Goal: Obtain resource: Download file/media

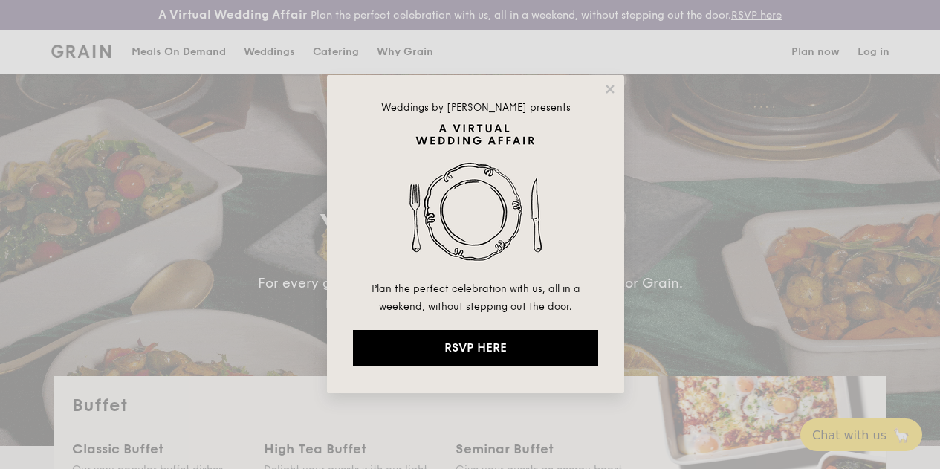
select select
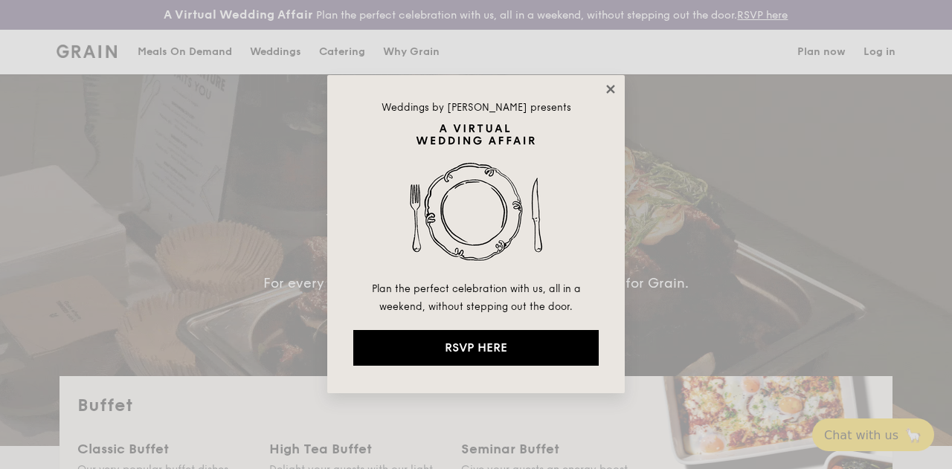
click at [611, 90] on icon at bounding box center [610, 89] width 8 height 8
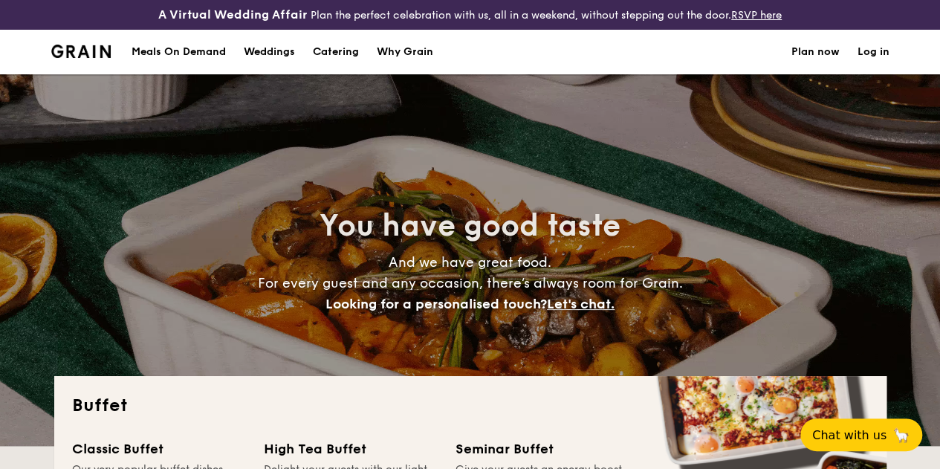
click at [168, 65] on div "Meals On Demand" at bounding box center [179, 52] width 94 height 45
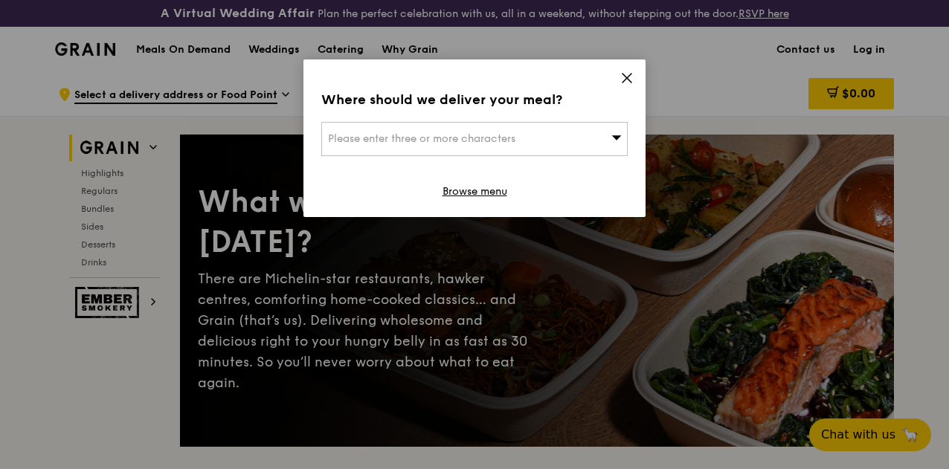
click at [623, 78] on icon at bounding box center [626, 77] width 13 height 13
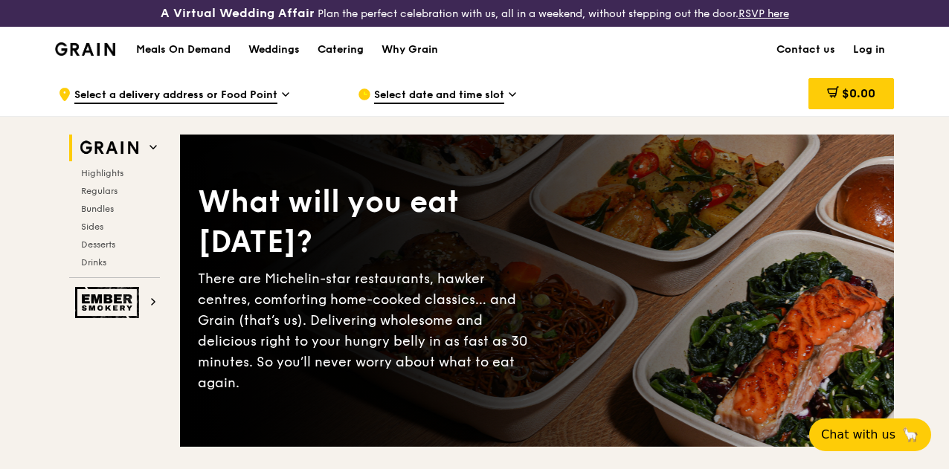
click at [343, 64] on div "Catering" at bounding box center [340, 50] width 46 height 45
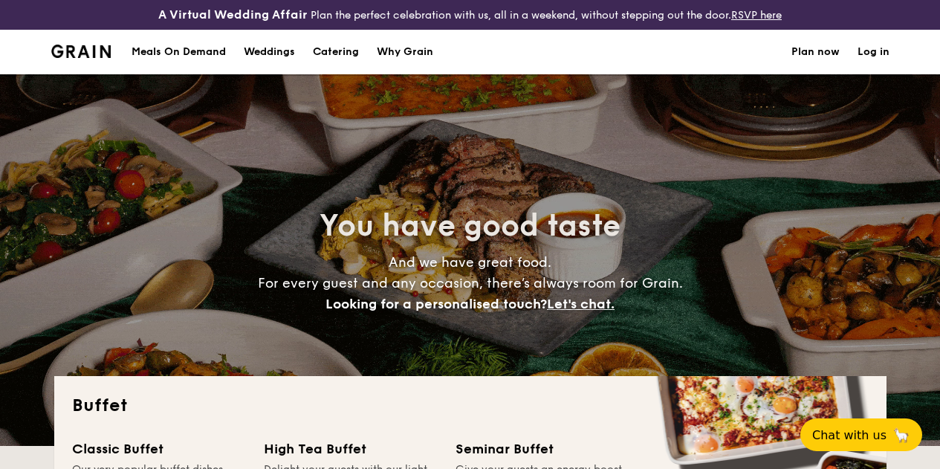
select select
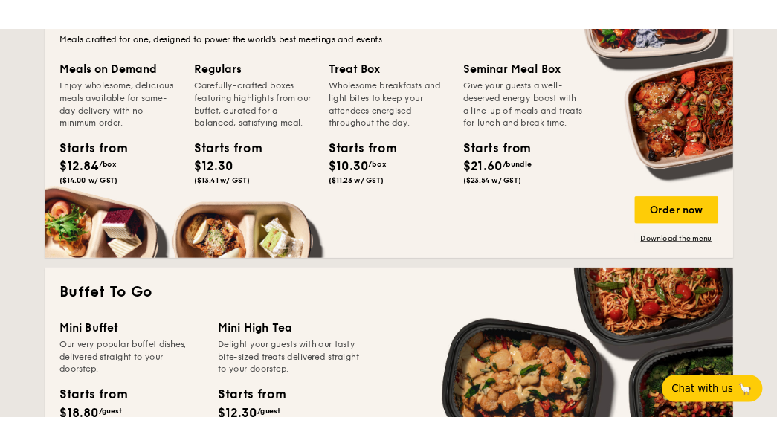
scroll to position [595, 0]
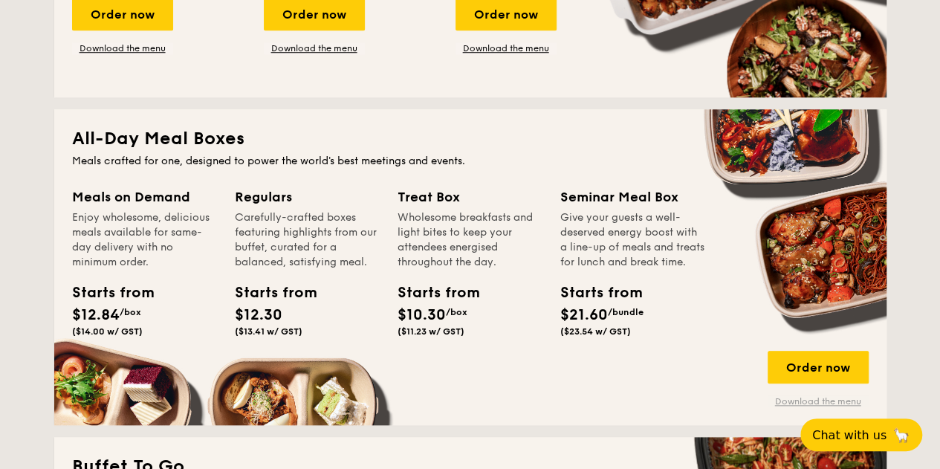
click at [805, 407] on link "Download the menu" at bounding box center [818, 401] width 101 height 12
